Goal: Task Accomplishment & Management: Manage account settings

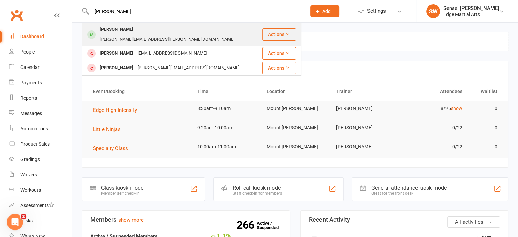
type input "zach"
click at [112, 33] on div "Zach Payne" at bounding box center [117, 30] width 38 height 10
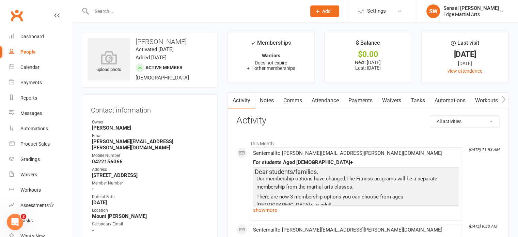
click at [357, 100] on link "Payments" at bounding box center [361, 101] width 34 height 16
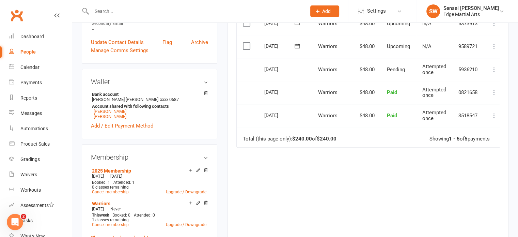
scroll to position [237, 0]
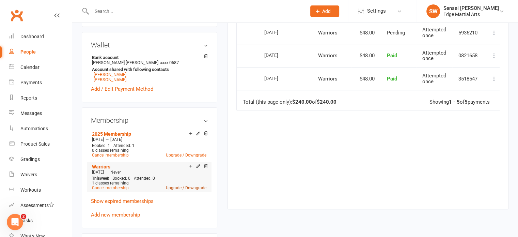
click at [180, 185] on link "Upgrade / Downgrade" at bounding box center [186, 187] width 41 height 5
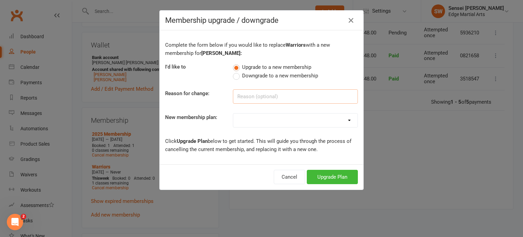
click at [271, 96] on input at bounding box center [295, 96] width 125 height 14
type input "Move to black belt"
click at [418, 130] on div "Membership upgrade / downgrade Complete the form below if you would like to rep…" at bounding box center [261, 118] width 523 height 237
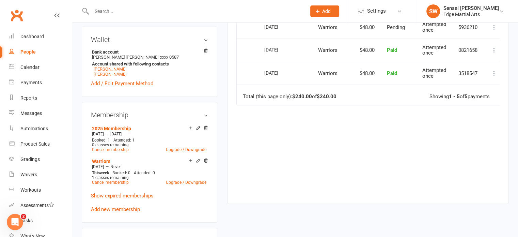
scroll to position [244, 0]
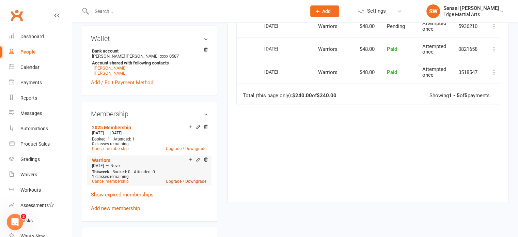
click at [181, 179] on link "Upgrade / Downgrade" at bounding box center [186, 181] width 41 height 5
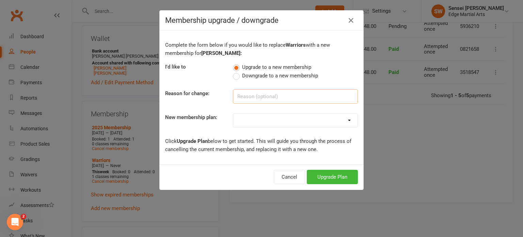
click at [286, 96] on input at bounding box center [295, 96] width 125 height 14
type input "Upgrade to Black Belt"
click at [305, 122] on select "Kinda Ninjas Little Ninjas Warriors EdgeKick Fit 1 Re opening members- fortnigh…" at bounding box center [295, 120] width 124 height 14
select select "9"
click at [233, 113] on select "Kinda Ninjas Little Ninjas Warriors EdgeKick Fit 1 Re opening members- fortnigh…" at bounding box center [295, 120] width 124 height 14
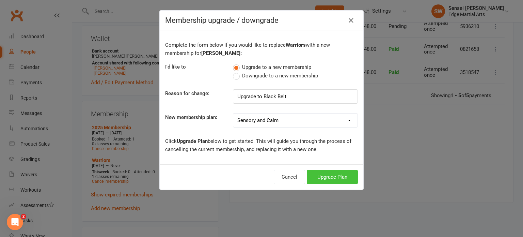
click at [324, 171] on button "Upgrade Plan" at bounding box center [332, 177] width 51 height 14
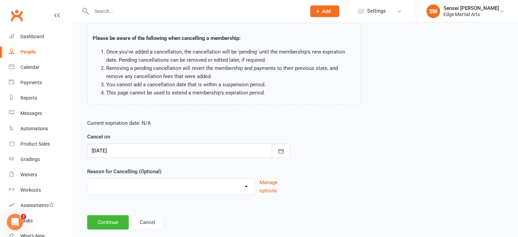
scroll to position [45, 0]
click at [289, 152] on button "button" at bounding box center [281, 150] width 18 height 14
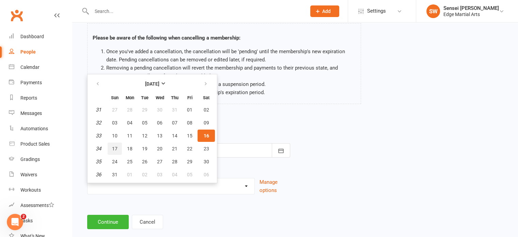
click at [116, 146] on span "17" at bounding box center [114, 148] width 5 height 5
type input "17 Aug 2025"
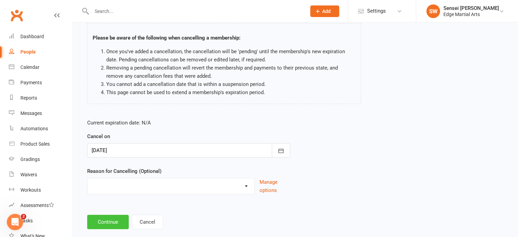
click at [102, 221] on button "Continue" at bounding box center [108, 222] width 42 height 14
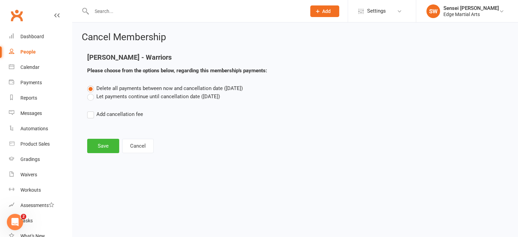
scroll to position [0, 0]
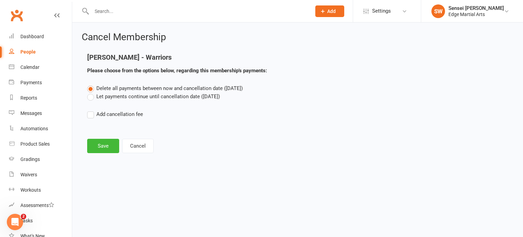
click at [89, 99] on label "Let payments continue until cancellation date (Aug 17, 2025)" at bounding box center [153, 96] width 133 height 8
click at [89, 92] on input "Let payments continue until cancellation date (Aug 17, 2025)" at bounding box center [89, 92] width 4 height 0
click at [101, 144] on button "Save" at bounding box center [103, 146] width 32 height 14
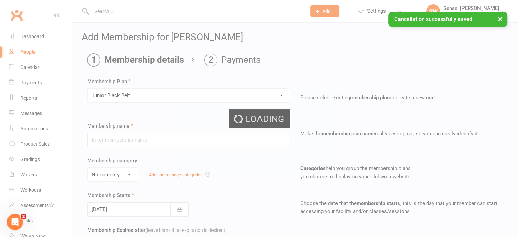
type input "Junior Black Belt"
select select "2"
type input "0"
type input "1"
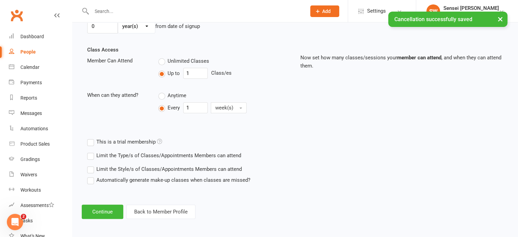
scroll to position [217, 0]
click at [106, 209] on button "Continue" at bounding box center [103, 212] width 42 height 14
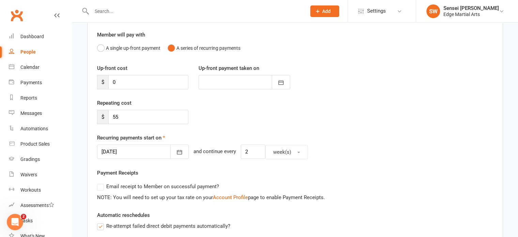
scroll to position [57, 0]
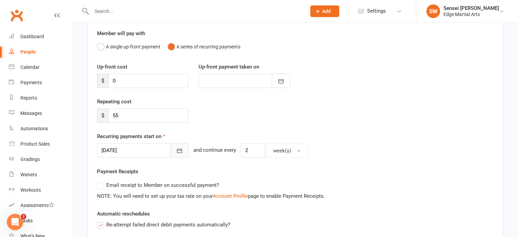
click at [176, 147] on icon "button" at bounding box center [179, 150] width 7 height 7
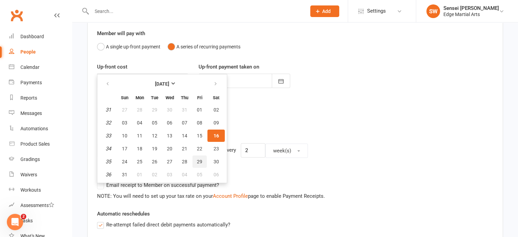
click at [201, 159] on button "29" at bounding box center [199, 161] width 14 height 12
type input "29 Aug 2025"
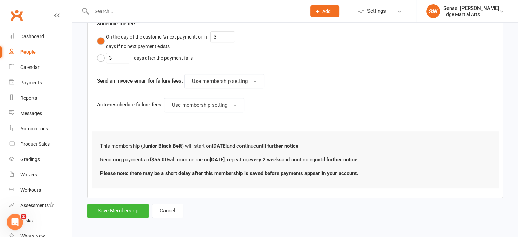
scroll to position [363, 0]
click at [121, 207] on button "Save Membership" at bounding box center [118, 211] width 62 height 14
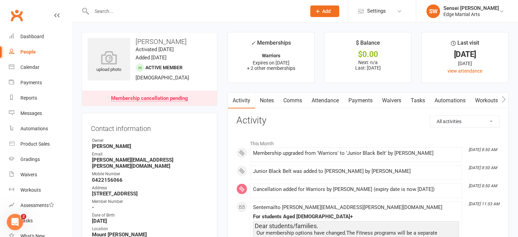
click at [353, 98] on link "Payments" at bounding box center [361, 101] width 34 height 16
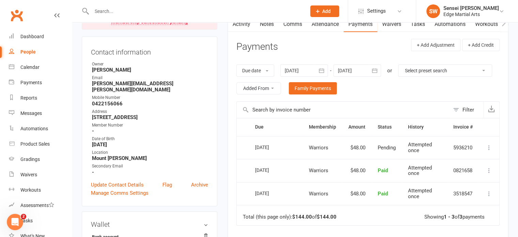
scroll to position [26, 0]
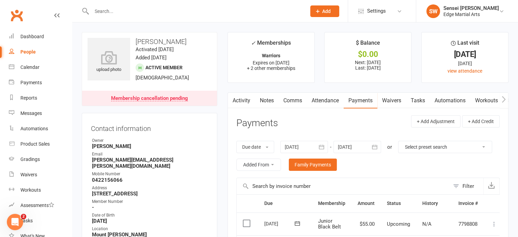
click at [296, 102] on link "Comms" at bounding box center [293, 101] width 28 height 16
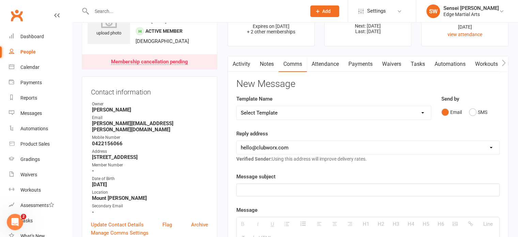
scroll to position [37, 0]
click at [295, 109] on select "Select Template [Email] Leadership Team dates 2025 [Email] End of Trial [Email]…" at bounding box center [334, 113] width 194 height 14
select select "17"
click at [237, 106] on select "Select Template [Email] Leadership Team dates 2025 [Email] End of Trial [Email]…" at bounding box center [334, 113] width 194 height 14
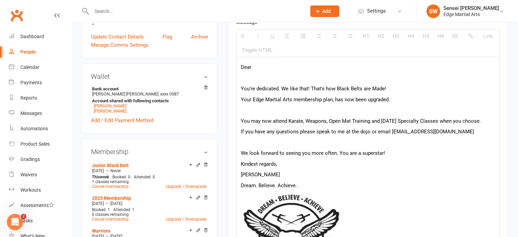
scroll to position [0, 0]
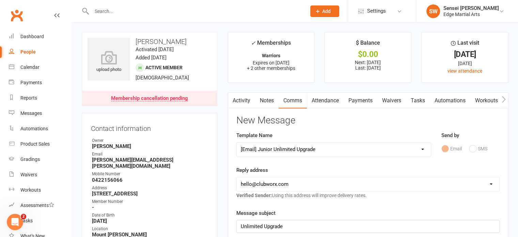
click at [362, 95] on link "Payments" at bounding box center [361, 101] width 34 height 16
